Goal: Task Accomplishment & Management: Manage account settings

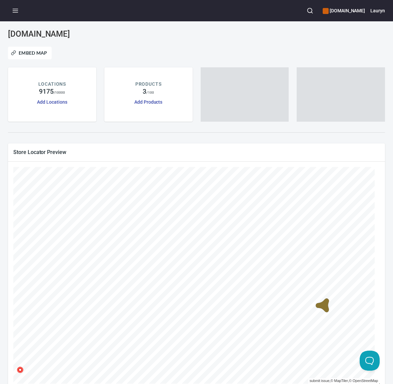
click at [15, 9] on icon "button" at bounding box center [15, 10] width 7 height 7
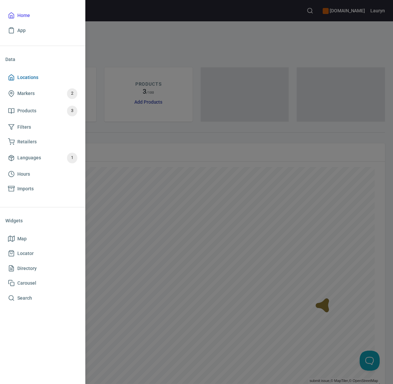
click at [19, 81] on span "Locations" at bounding box center [27, 77] width 21 height 8
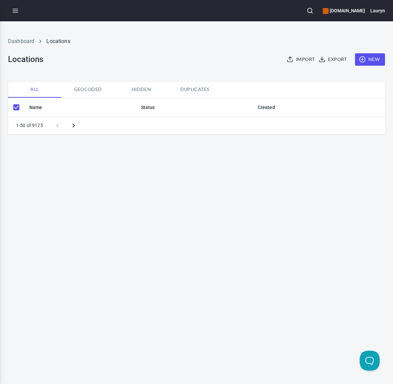
checkbox input "false"
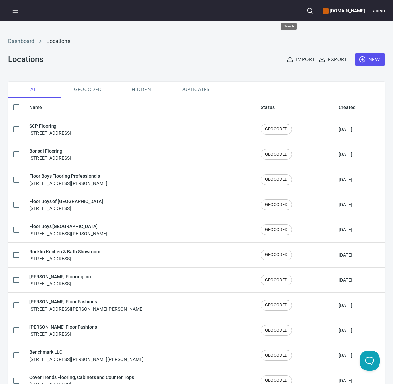
click at [303, 10] on button "button" at bounding box center [310, 10] width 15 height 15
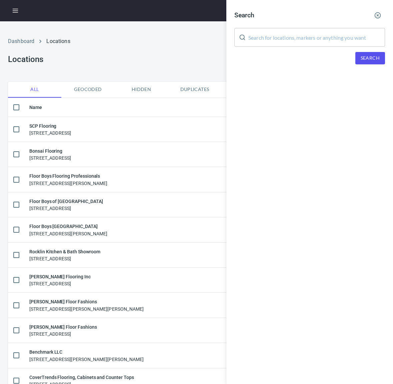
click at [294, 37] on input "text" at bounding box center [317, 37] width 137 height 19
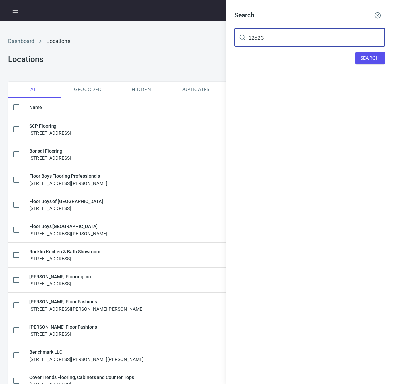
type input "12623"
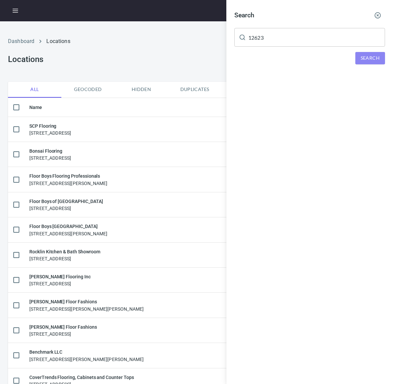
click at [364, 60] on span "Search" at bounding box center [370, 58] width 19 height 8
click at [276, 91] on div "DIMENSIONS INC, [STREET_ADDRESS][PERSON_NAME][US_STATE]" at bounding box center [310, 92] width 151 height 7
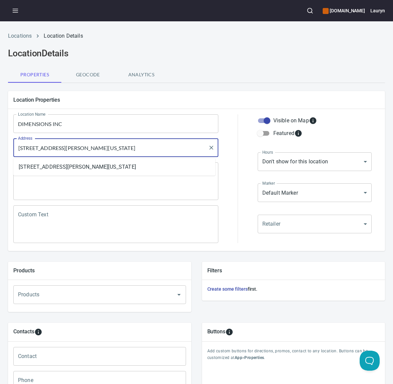
drag, startPoint x: 172, startPoint y: 151, endPoint x: -17, endPoint y: 142, distance: 188.7
click at [0, 142] on html "[DOMAIN_NAME] Lauryn Locations Location Details Location Details Properties Geo…" at bounding box center [196, 192] width 393 height 384
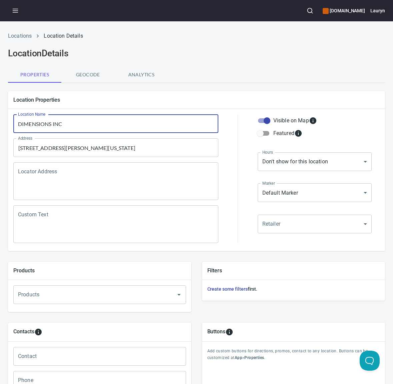
drag, startPoint x: 83, startPoint y: 120, endPoint x: -27, endPoint y: 118, distance: 110.4
click at [0, 118] on html "[DOMAIN_NAME] Lauryn Locations Location Details Location Details Properties Geo…" at bounding box center [196, 192] width 393 height 384
drag, startPoint x: 67, startPoint y: 131, endPoint x: 0, endPoint y: 121, distance: 68.2
click at [0, 121] on div "Locations Location Details Location Details Properties Geocode Analytics Locati…" at bounding box center [196, 267] width 393 height 478
type input "KC Wholesale Carpet"
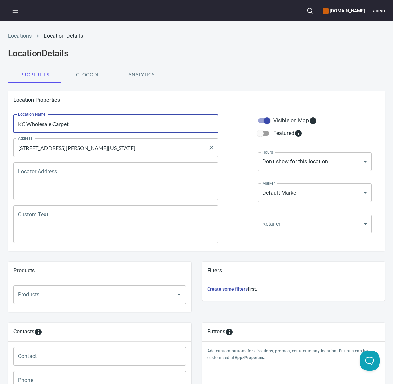
click at [77, 147] on input "[STREET_ADDRESS][PERSON_NAME][US_STATE]" at bounding box center [110, 147] width 189 height 13
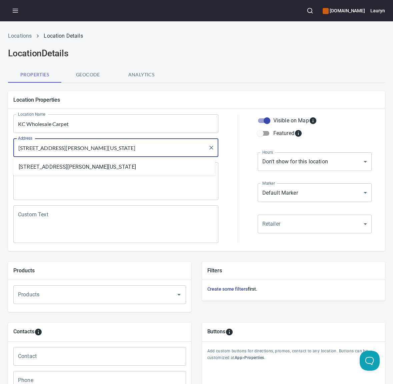
click at [77, 147] on input "[STREET_ADDRESS][PERSON_NAME][US_STATE]" at bounding box center [110, 147] width 189 height 13
paste input "S 66213"
type input "[STREET_ADDRESS][PERSON_NAME]"
click at [235, 86] on div "Location Properties Location Name KC Wholesale Carpet Location Name Address [ST…" at bounding box center [197, 171] width 388 height 171
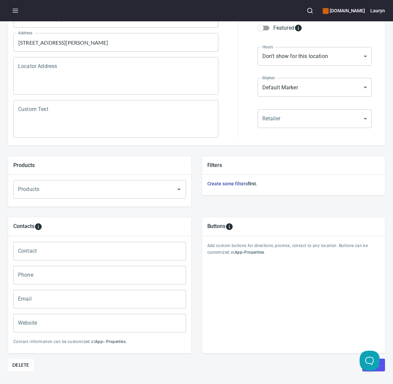
scroll to position [127, 0]
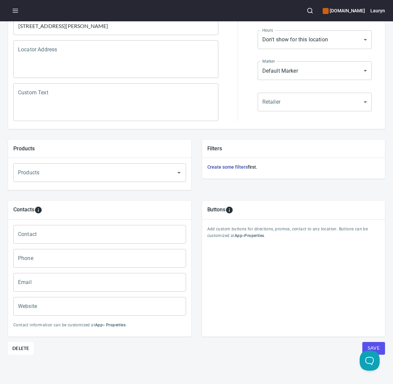
click at [55, 259] on input "Phone" at bounding box center [99, 258] width 173 height 19
paste input "[PHONE_NUMBER]"
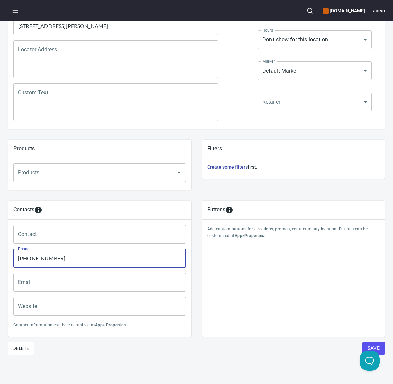
type input "[PHONE_NUMBER]"
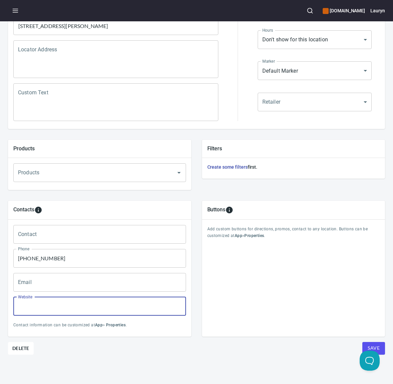
click at [69, 302] on input "Website" at bounding box center [99, 306] width 173 height 19
paste input "[URL][DOMAIN_NAME]"
type input "[URL][DOMAIN_NAME]"
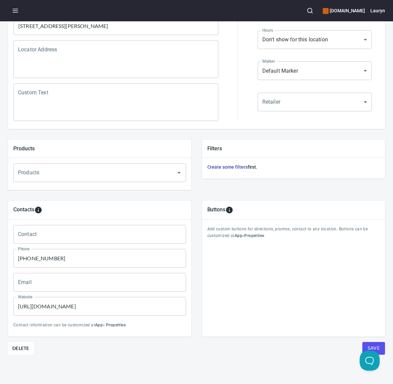
click at [258, 339] on div "Contacts Contact Contact Phone [PHONE_NUMBER] Phone Email Email Website [URL][D…" at bounding box center [196, 268] width 399 height 157
click at [369, 344] on span "Save" at bounding box center [374, 348] width 12 height 8
